Goal: Information Seeking & Learning: Learn about a topic

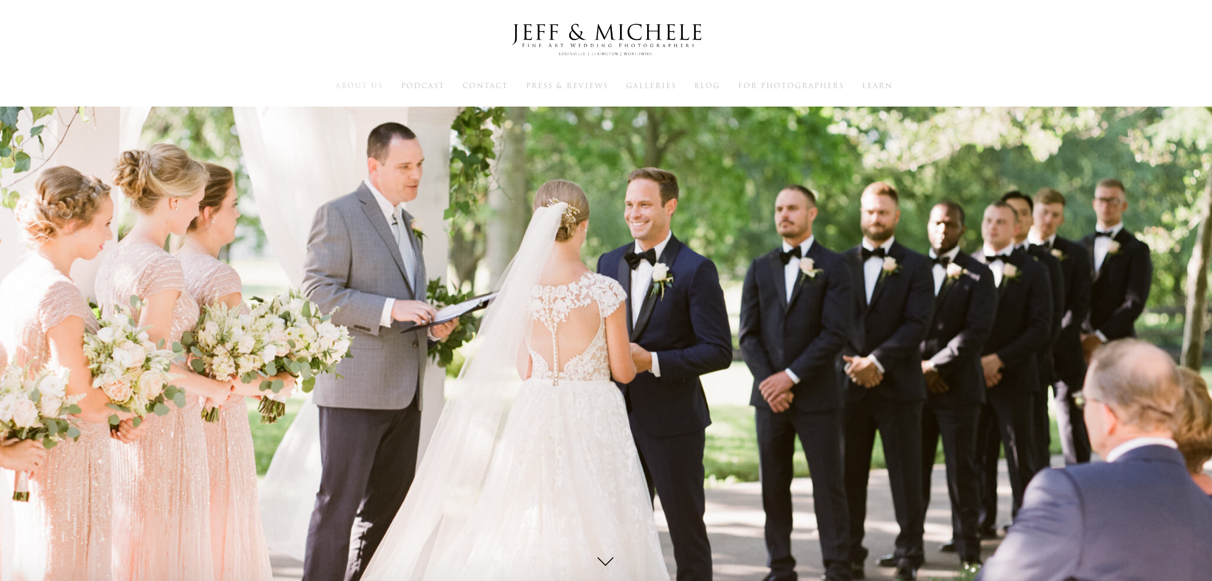
click at [370, 84] on span "About Us" at bounding box center [359, 86] width 48 height 10
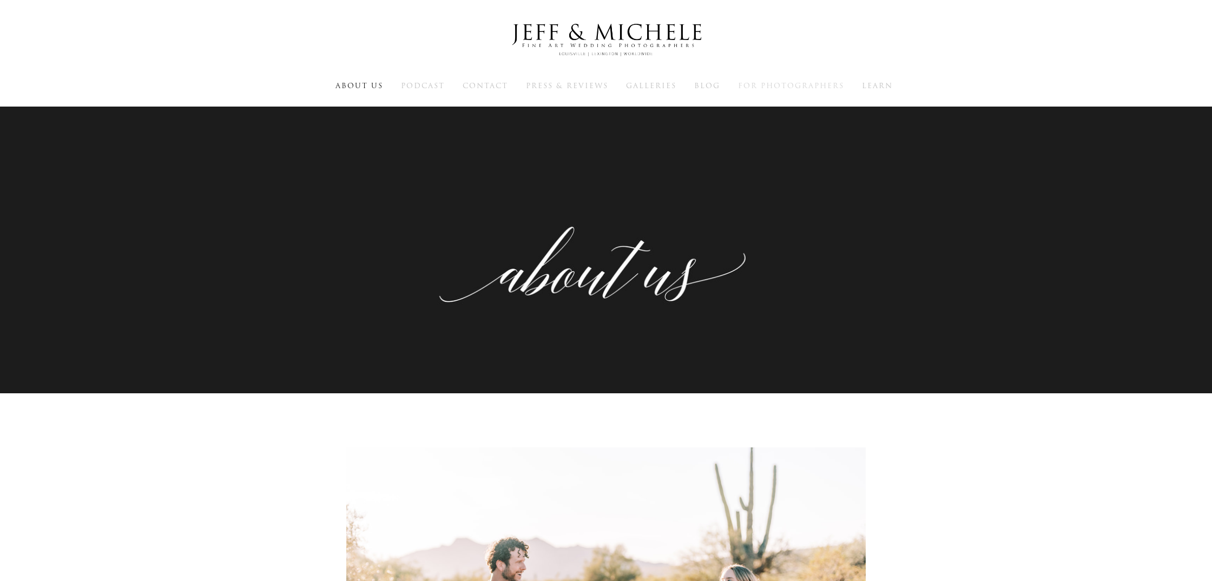
click at [763, 87] on span "For Photographers" at bounding box center [791, 86] width 106 height 10
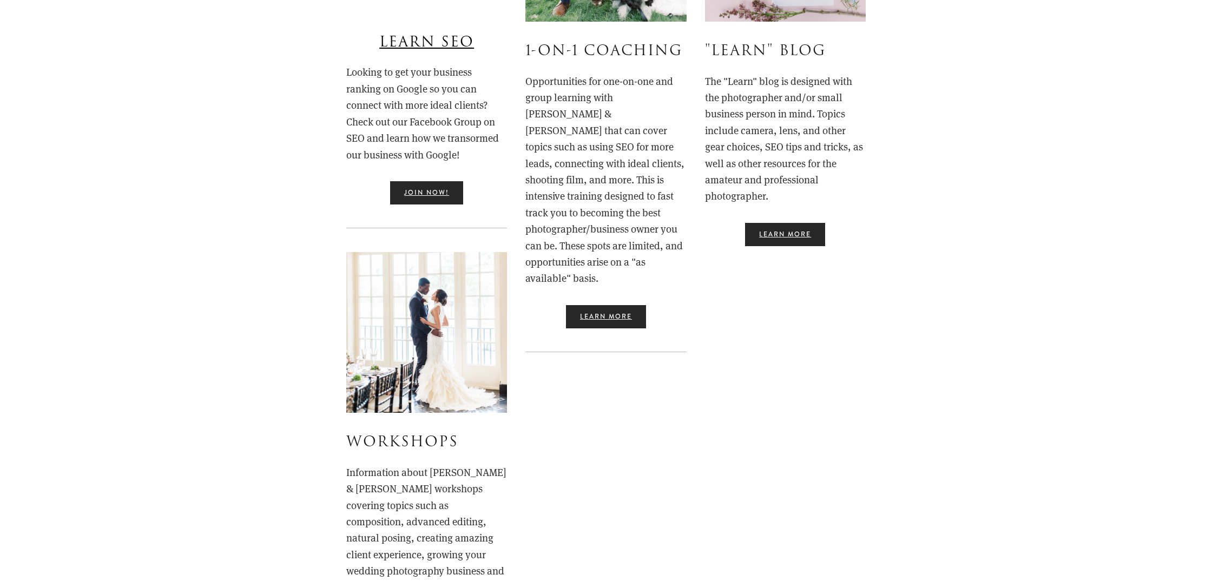
scroll to position [481, 0]
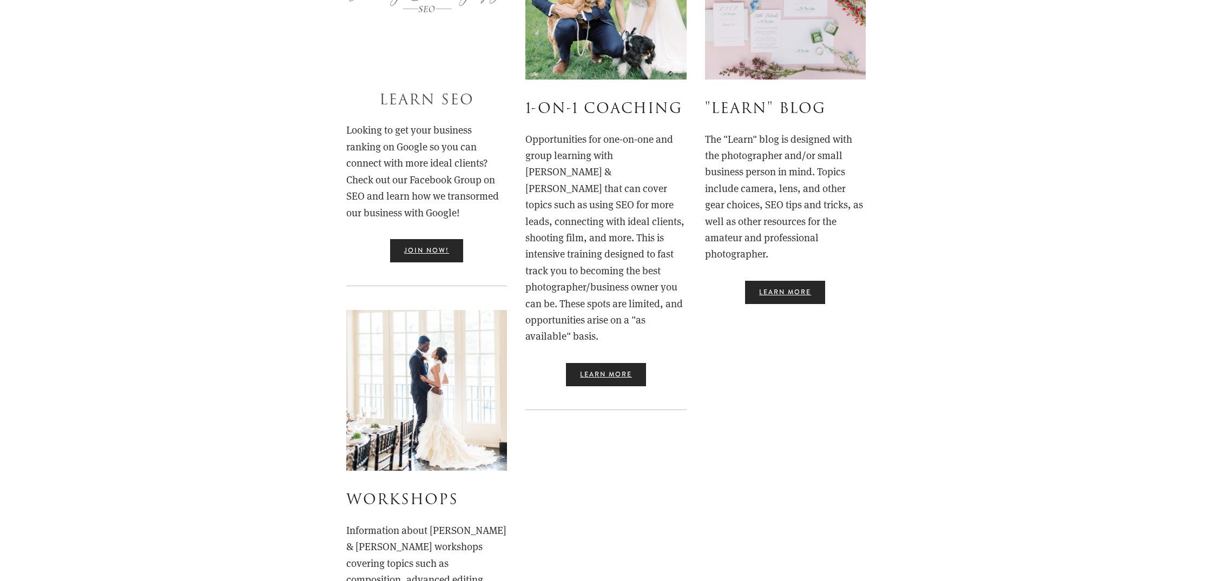
click at [419, 97] on link "Learn SEO" at bounding box center [426, 100] width 95 height 21
